Goal: Information Seeking & Learning: Learn about a topic

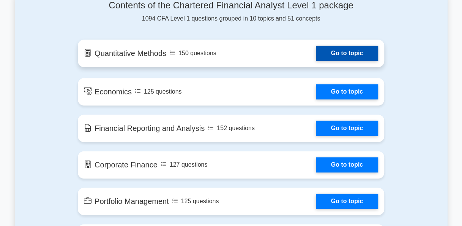
click at [331, 53] on link "Go to topic" at bounding box center [347, 53] width 62 height 15
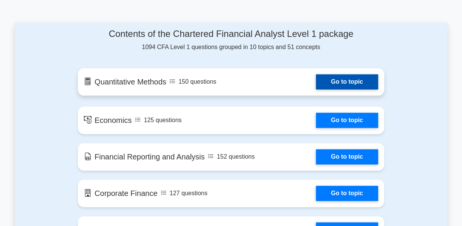
scroll to position [418, 0]
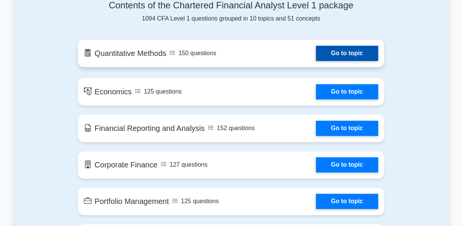
click at [335, 50] on link "Go to topic" at bounding box center [347, 53] width 62 height 15
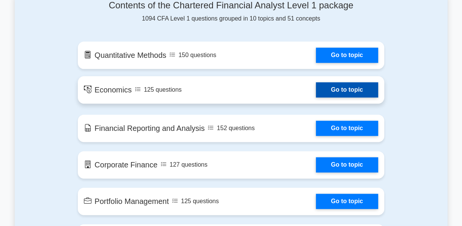
click at [333, 85] on link "Go to topic" at bounding box center [347, 89] width 62 height 15
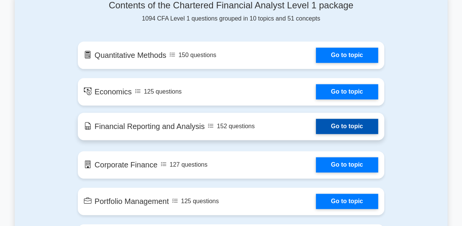
click at [342, 127] on link "Go to topic" at bounding box center [347, 125] width 62 height 15
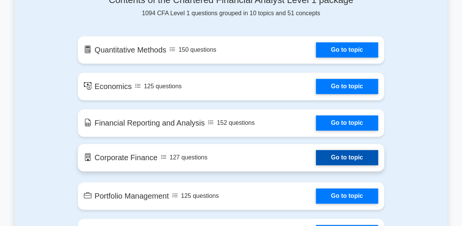
scroll to position [456, 0]
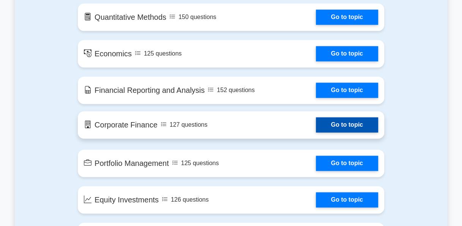
click at [332, 129] on link "Go to topic" at bounding box center [347, 124] width 62 height 15
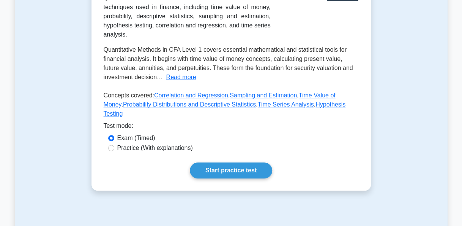
scroll to position [114, 0]
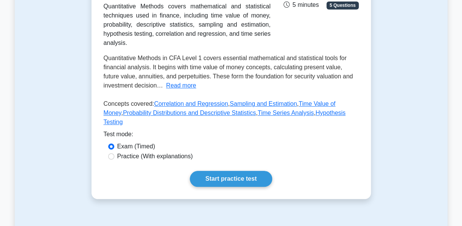
scroll to position [152, 0]
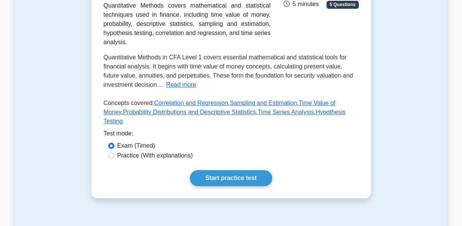
click at [182, 160] on label "Practice (With explanations)" at bounding box center [155, 155] width 76 height 9
click at [114, 158] on input "Practice (With explanations)" at bounding box center [111, 155] width 6 height 6
radio input "true"
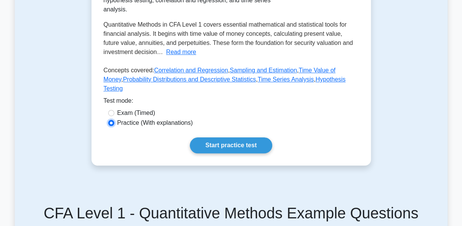
scroll to position [190, 0]
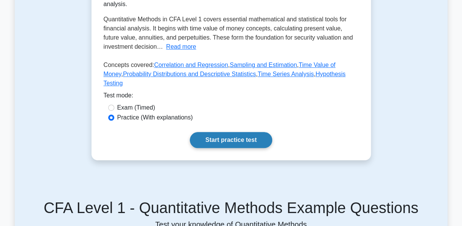
click at [229, 148] on link "Start practice test" at bounding box center [231, 140] width 82 height 16
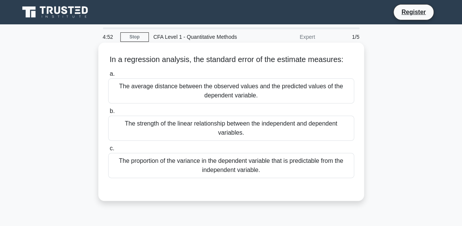
click at [243, 89] on div "The average distance between the observed values and the predicted values of th…" at bounding box center [231, 90] width 246 height 25
click at [108, 76] on input "a. The average distance between the observed values and the predicted values of…" at bounding box center [108, 73] width 0 height 5
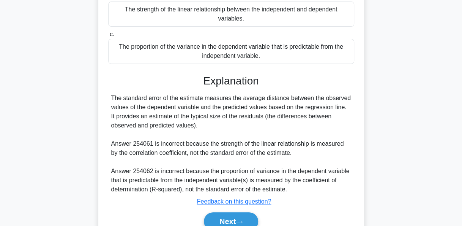
scroll to position [152, 0]
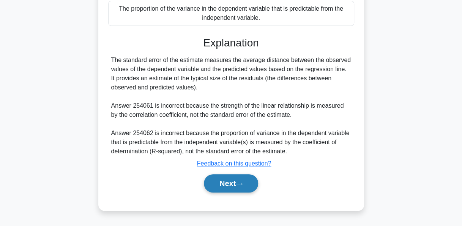
click at [220, 178] on button "Next" at bounding box center [231, 183] width 54 height 18
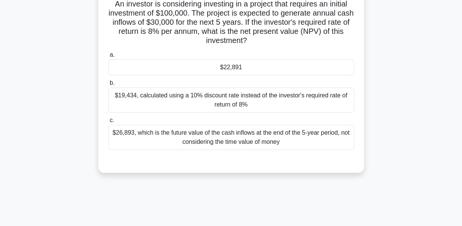
scroll to position [38, 0]
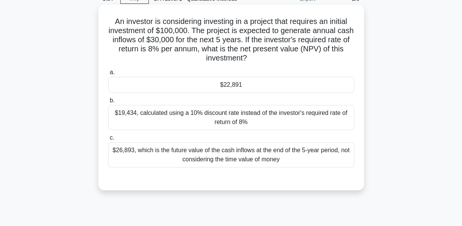
click at [263, 153] on div "$26,893, which is the future value of the cash inflows at the end of the 5-year…" at bounding box center [231, 154] width 246 height 25
click at [108, 140] on input "c. $26,893, which is the future value of the cash inflows at the end of the 5-y…" at bounding box center [108, 137] width 0 height 5
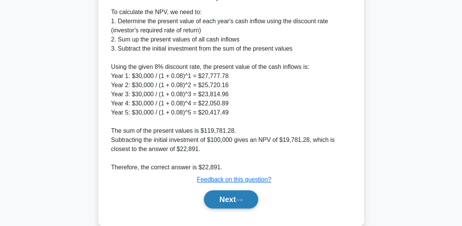
click at [237, 203] on button "Next" at bounding box center [231, 199] width 54 height 18
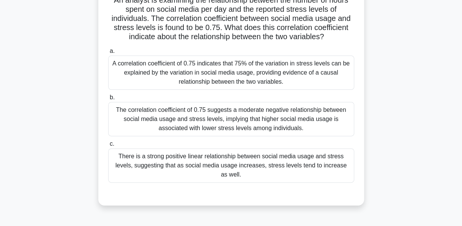
scroll to position [71, 0]
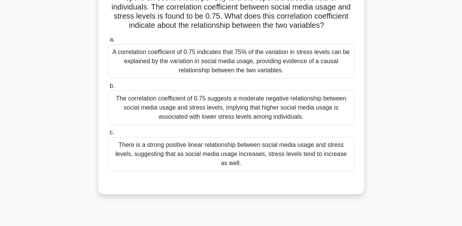
click at [277, 150] on div "There is a strong positive linear relationship between social media usage and s…" at bounding box center [231, 154] width 246 height 34
click at [108, 135] on input "c. There is a strong positive linear relationship between social media usage an…" at bounding box center [108, 132] width 0 height 5
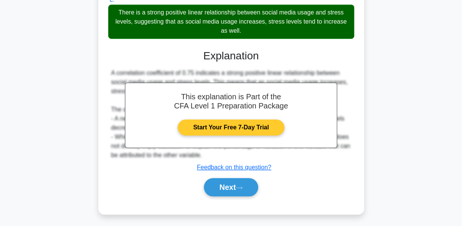
scroll to position [205, 0]
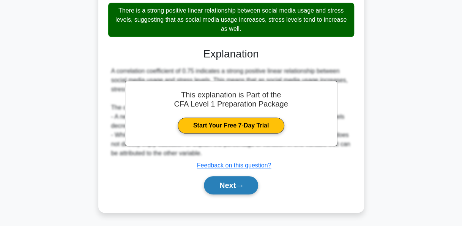
click at [246, 184] on button "Next" at bounding box center [231, 185] width 54 height 18
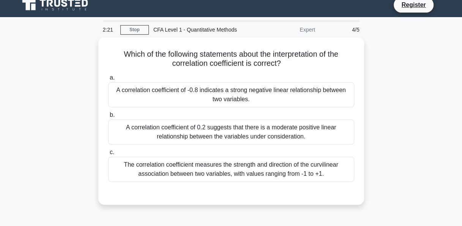
scroll to position [0, 0]
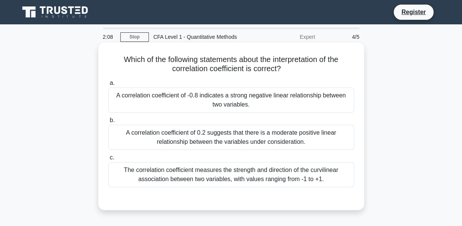
click at [284, 104] on div "A correlation coefficient of -0.8 indicates a strong negative linear relationsh…" at bounding box center [231, 99] width 246 height 25
click at [108, 85] on input "a. A correlation coefficient of -0.8 indicates a strong negative linear relatio…" at bounding box center [108, 82] width 0 height 5
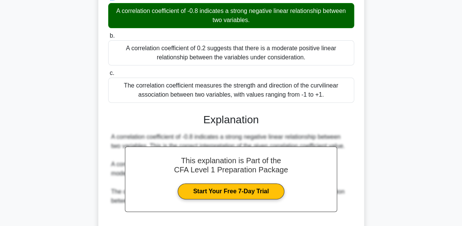
scroll to position [185, 0]
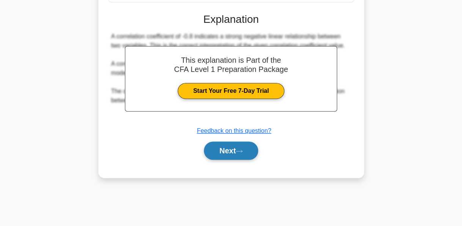
click at [235, 150] on button "Next" at bounding box center [231, 150] width 54 height 18
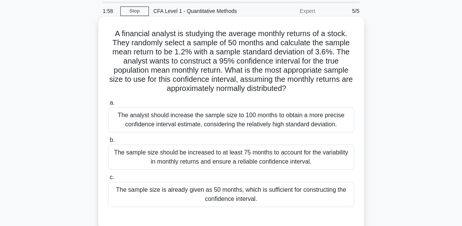
scroll to position [38, 0]
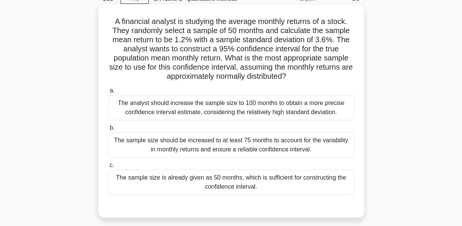
click at [241, 112] on div "The analyst should increase the sample size to 100 months to obtain a more prec…" at bounding box center [231, 107] width 246 height 25
click at [108, 93] on input "a. The analyst should increase the sample size to 100 months to obtain a more p…" at bounding box center [108, 90] width 0 height 5
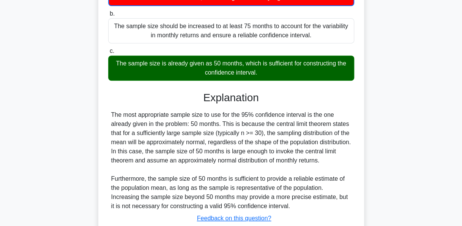
scroll to position [215, 0]
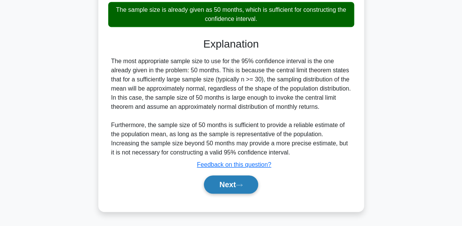
click at [222, 188] on button "Next" at bounding box center [231, 184] width 54 height 18
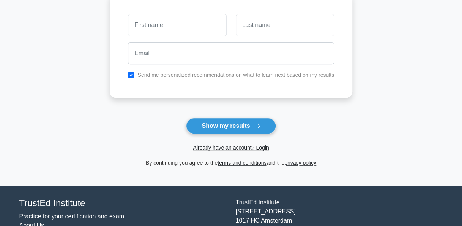
scroll to position [114, 0]
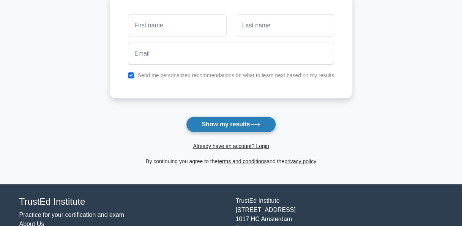
click at [240, 125] on button "Show my results" at bounding box center [231, 124] width 90 height 16
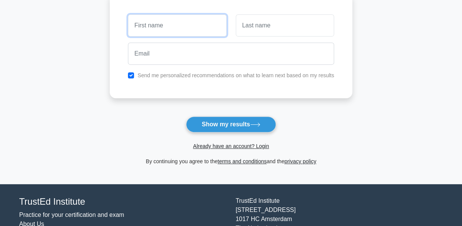
scroll to position [0, 0]
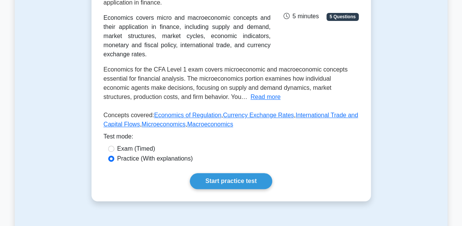
scroll to position [152, 0]
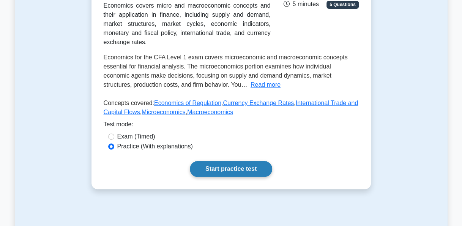
click at [222, 163] on link "Start practice test" at bounding box center [231, 169] width 82 height 16
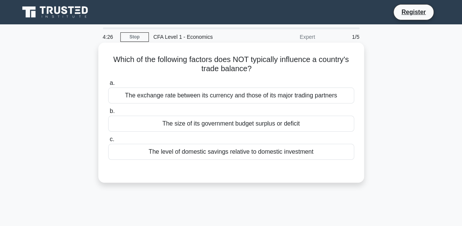
click at [258, 97] on div "The exchange rate between its currency and those of its major trading partners" at bounding box center [231, 95] width 246 height 16
click at [108, 85] on input "a. The exchange rate between its currency and those of its major trading partne…" at bounding box center [108, 82] width 0 height 5
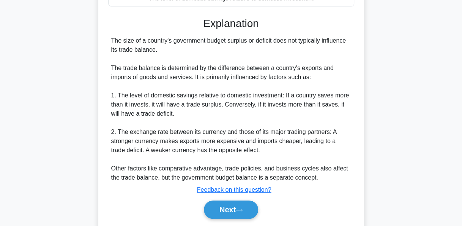
scroll to position [185, 0]
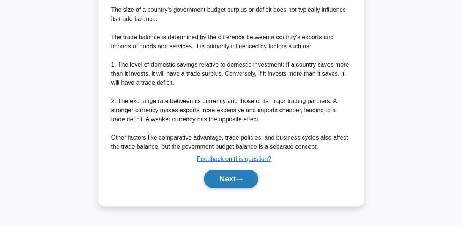
click at [241, 178] on icon at bounding box center [239, 179] width 7 height 4
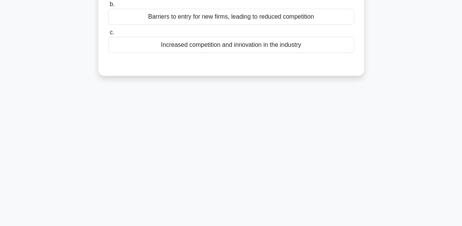
scroll to position [38, 0]
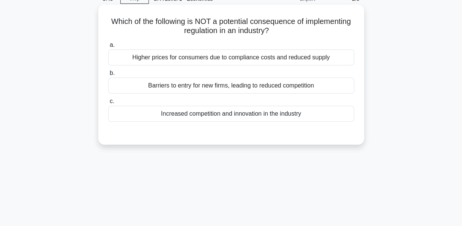
click at [221, 87] on div "Barriers to entry for new firms, leading to reduced competition" at bounding box center [231, 85] width 246 height 16
click at [108, 76] on input "b. Barriers to entry for new firms, leading to reduced competition" at bounding box center [108, 73] width 0 height 5
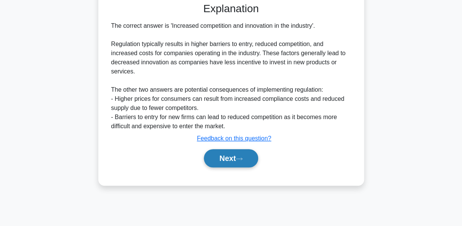
scroll to position [185, 0]
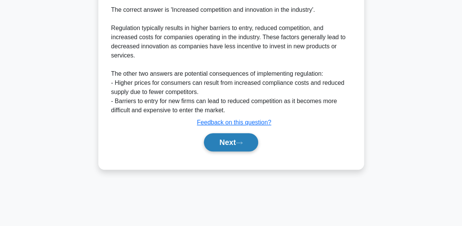
click at [239, 141] on icon at bounding box center [239, 142] width 7 height 4
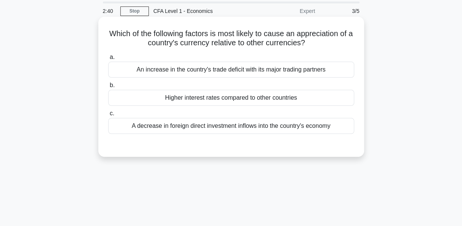
scroll to position [38, 0]
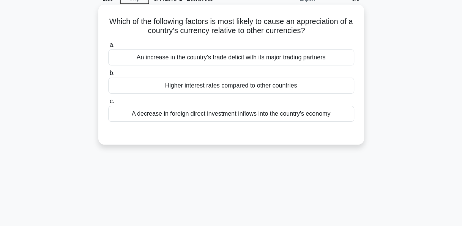
click at [226, 60] on div "An increase in the country's trade deficit with its major trading partners" at bounding box center [231, 57] width 246 height 16
click at [108, 47] on input "a. An increase in the country's trade deficit with its major trading partners" at bounding box center [108, 45] width 0 height 5
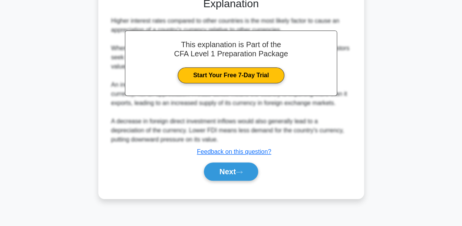
scroll to position [185, 0]
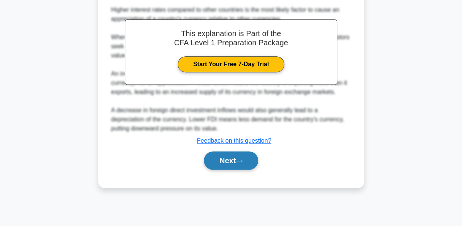
drag, startPoint x: 224, startPoint y: 150, endPoint x: 212, endPoint y: 151, distance: 11.8
click at [207, 151] on button "Next" at bounding box center [231, 160] width 54 height 18
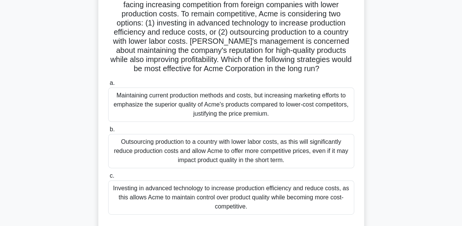
scroll to position [76, 0]
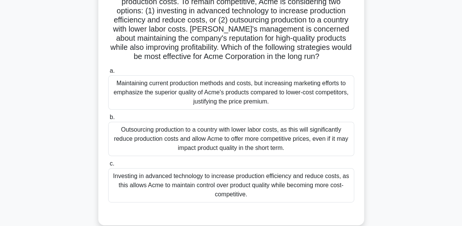
click at [248, 147] on div "Outsourcing production to a country with lower labor costs, as this will signif…" at bounding box center [231, 138] width 246 height 34
click at [108, 120] on input "b. Outsourcing production to a country with lower labor costs, as this will sig…" at bounding box center [108, 117] width 0 height 5
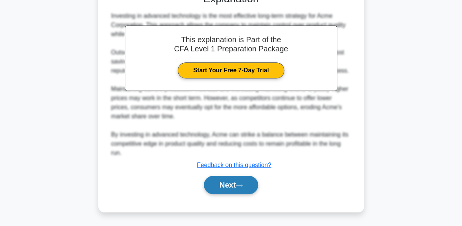
click at [241, 186] on button "Next" at bounding box center [231, 184] width 54 height 18
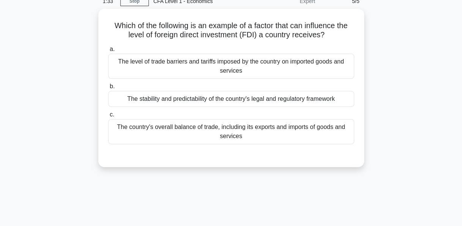
scroll to position [0, 0]
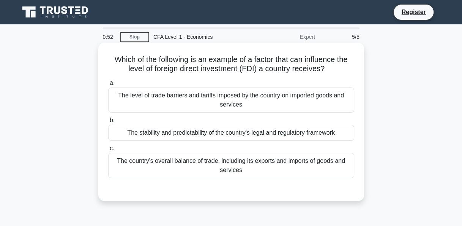
click at [252, 168] on div "The country's overall balance of trade, including its exports and imports of go…" at bounding box center [231, 165] width 246 height 25
click at [108, 151] on input "c. The country's overall balance of trade, including its exports and imports of…" at bounding box center [108, 148] width 0 height 5
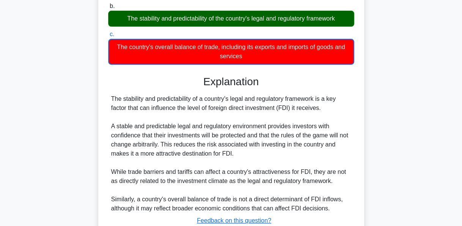
scroll to position [185, 0]
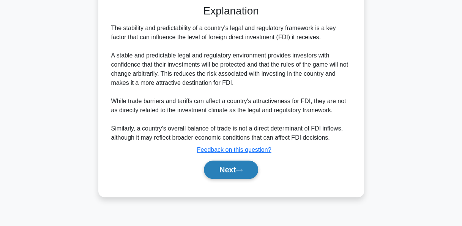
click at [223, 170] on button "Next" at bounding box center [231, 169] width 54 height 18
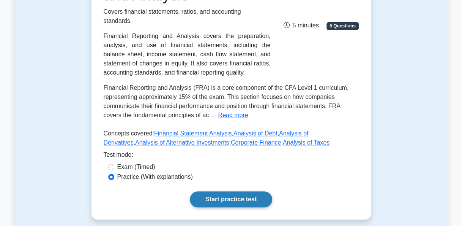
scroll to position [152, 0]
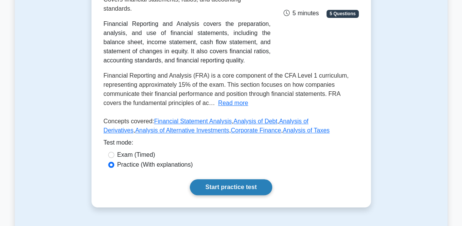
click at [241, 179] on link "Start practice test" at bounding box center [231, 187] width 82 height 16
click at [206, 179] on link "Start practice test" at bounding box center [231, 187] width 82 height 16
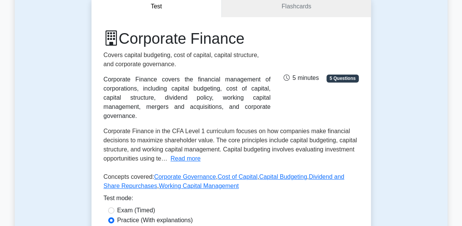
scroll to position [152, 0]
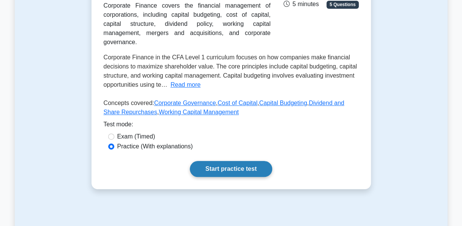
click at [232, 161] on link "Start practice test" at bounding box center [231, 169] width 82 height 16
